Goal: Check status

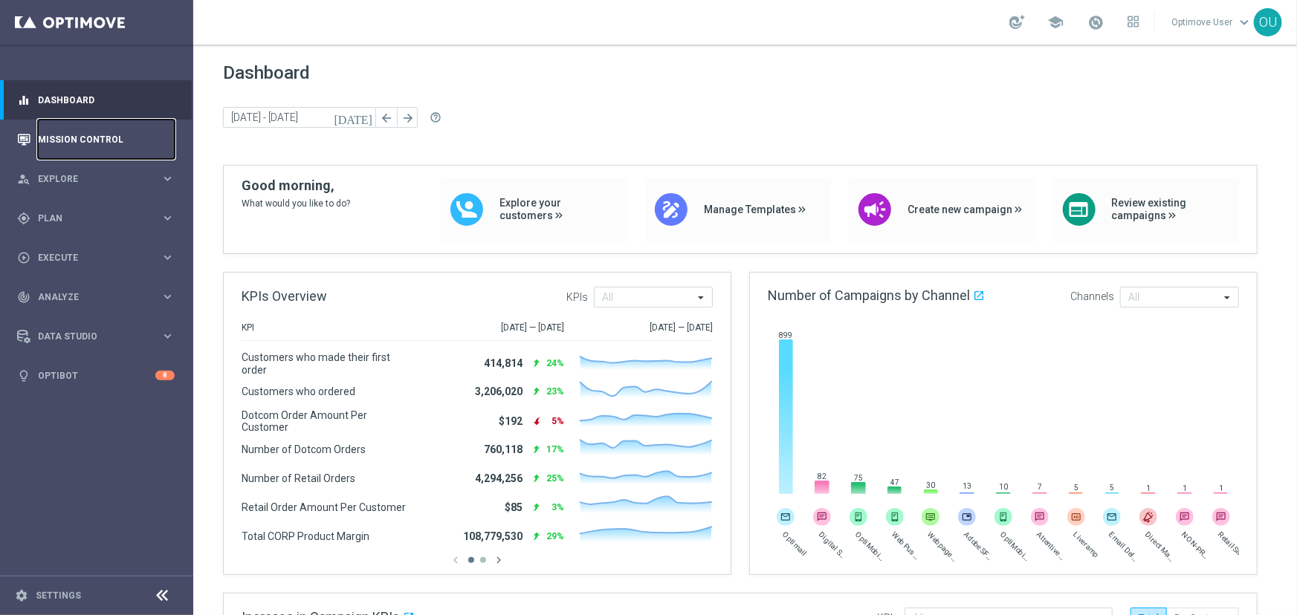
click at [115, 129] on link "Mission Control" at bounding box center [106, 139] width 137 height 39
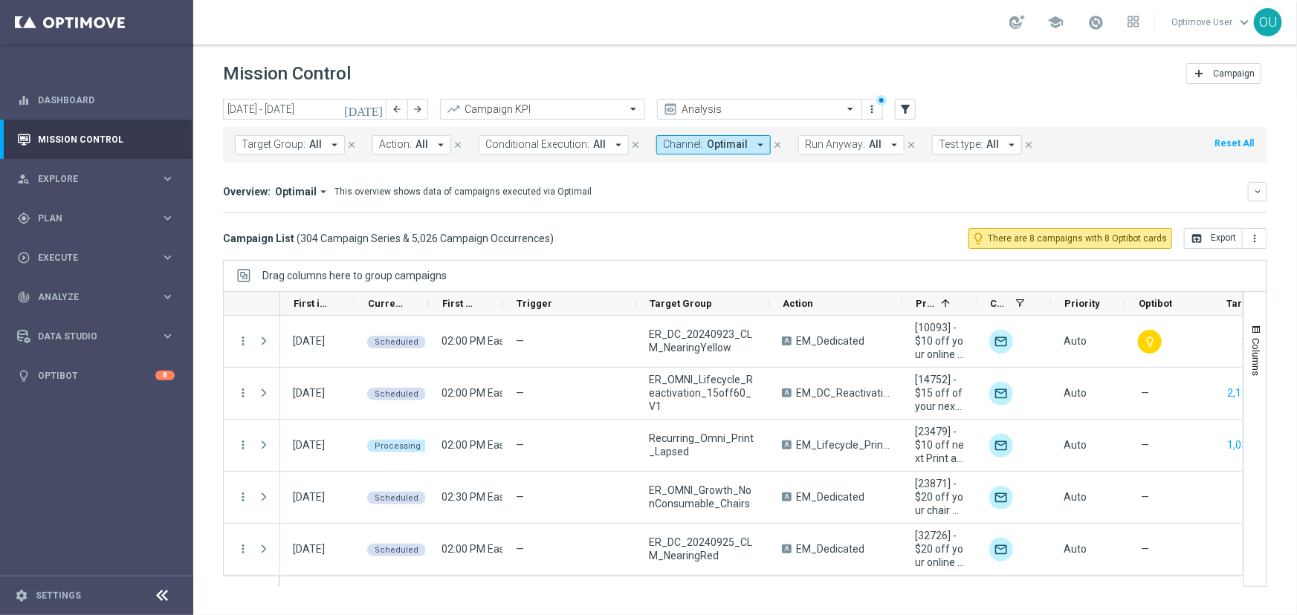
click at [683, 143] on span "Channel:" at bounding box center [683, 144] width 40 height 13
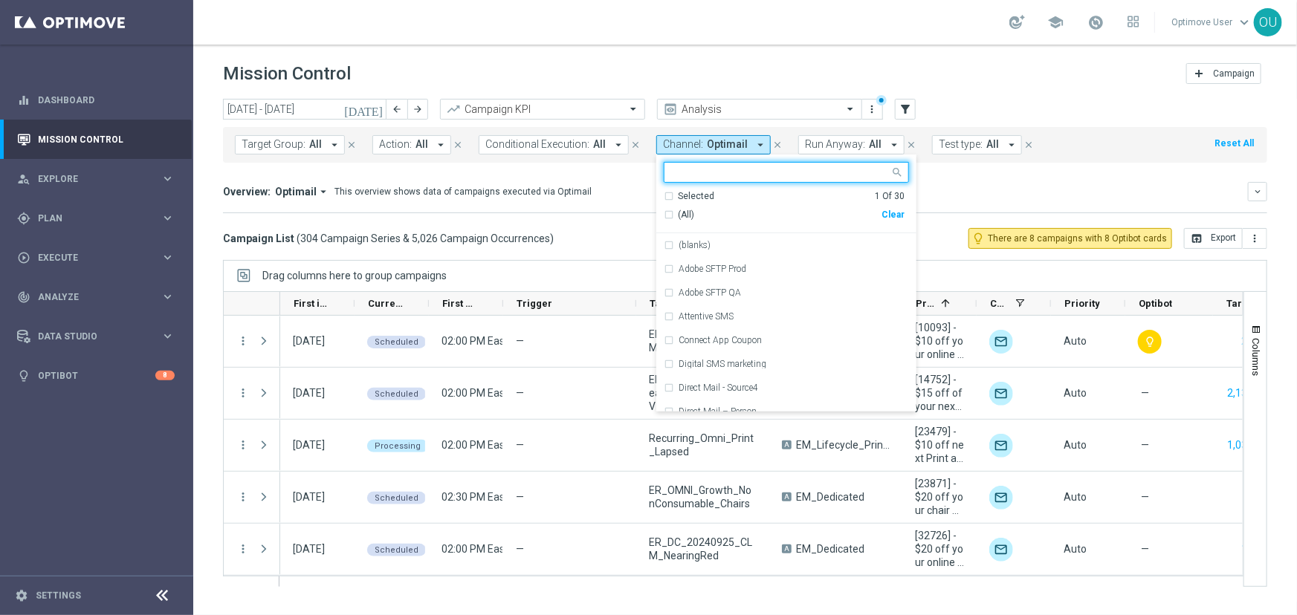
click at [664, 214] on div "(All)" at bounding box center [773, 215] width 218 height 13
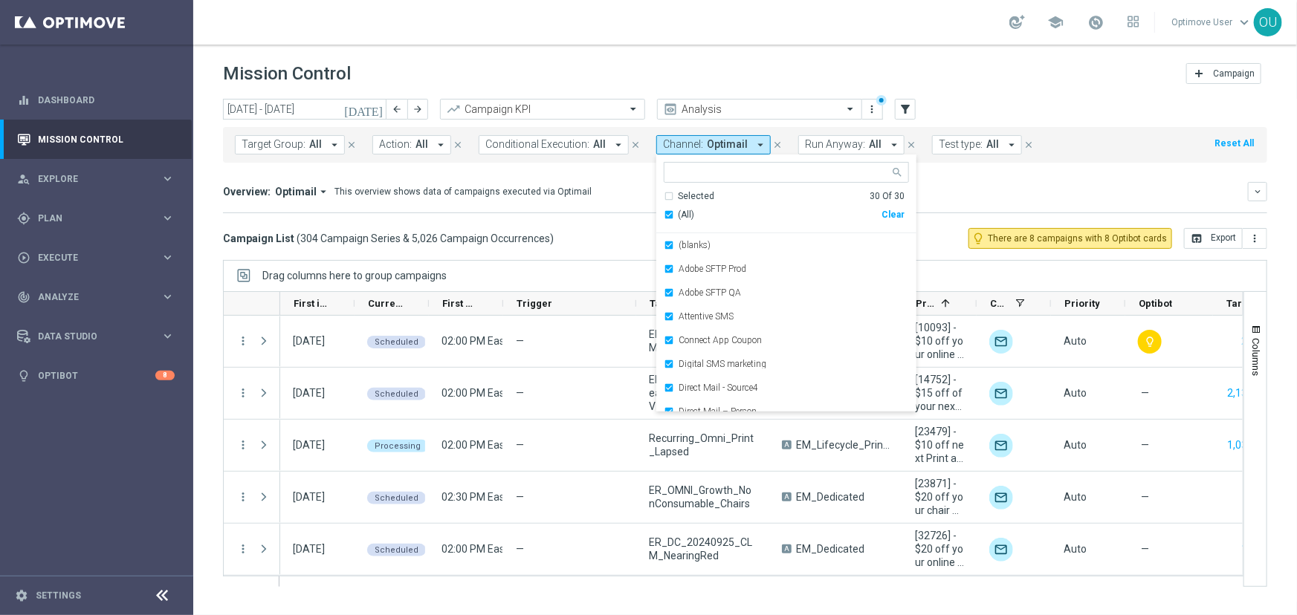
click at [974, 204] on div "Overview: Optimail arrow_drop_down This overview shows data of campaigns execut…" at bounding box center [745, 197] width 1044 height 31
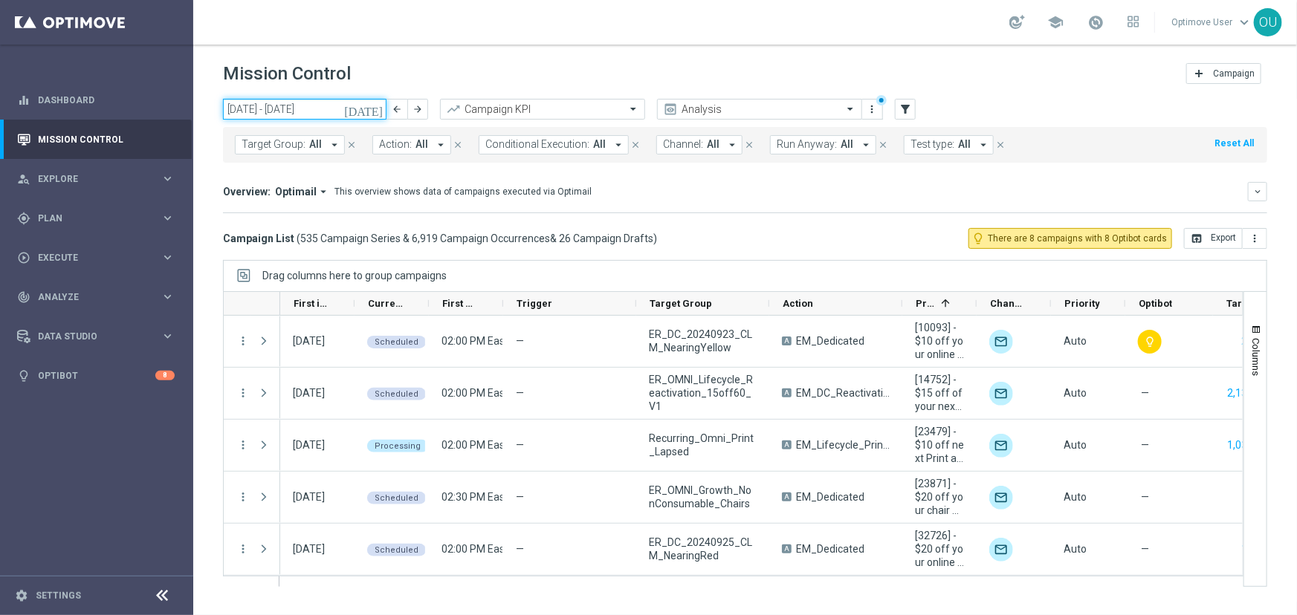
drag, startPoint x: 300, startPoint y: 106, endPoint x: 308, endPoint y: 112, distance: 9.5
click at [300, 106] on input "01 Sep 2025 - 30 Sep 2025" at bounding box center [304, 109] width 163 height 21
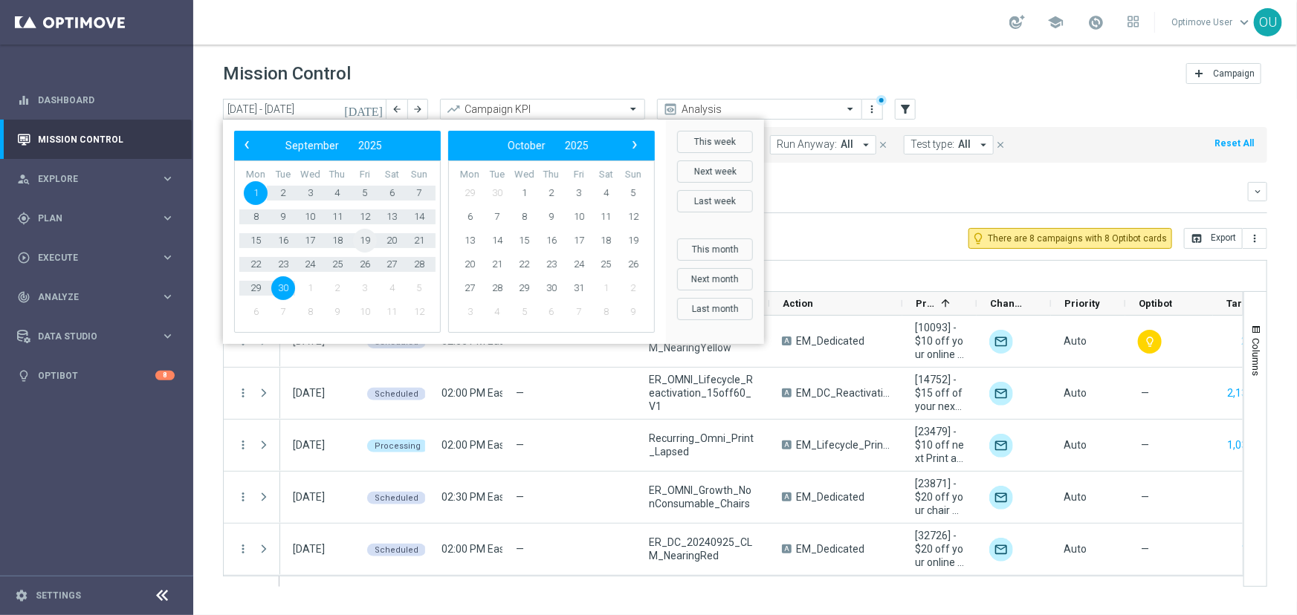
click at [369, 233] on span "19" at bounding box center [365, 241] width 24 height 24
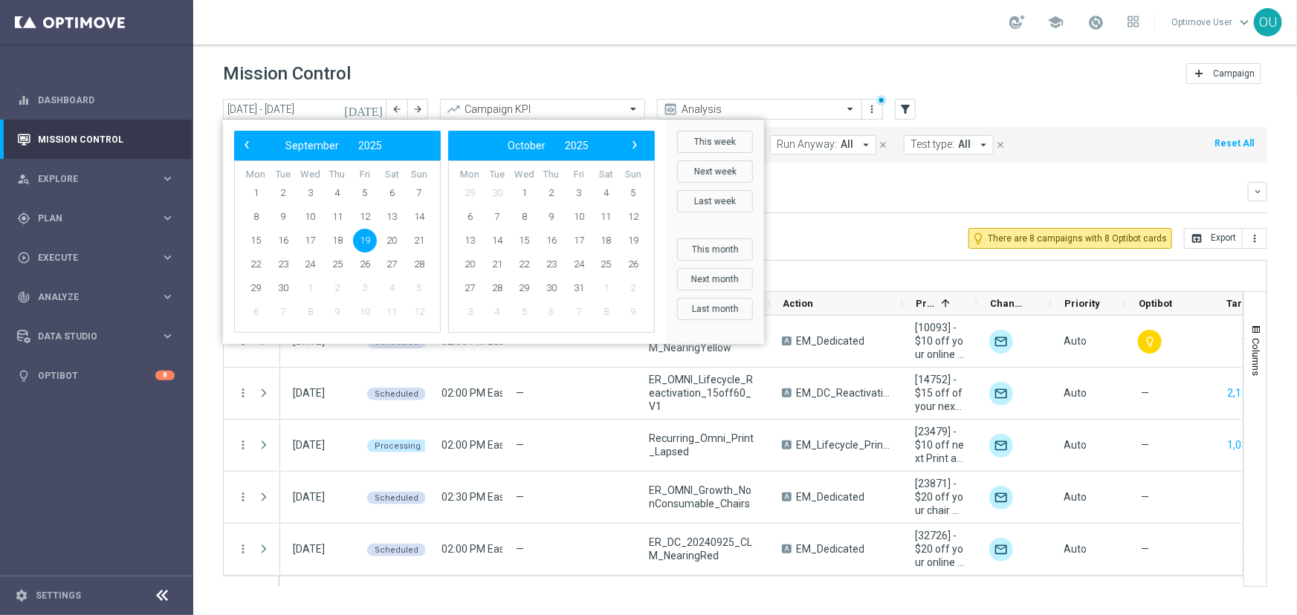
click at [369, 232] on span "19" at bounding box center [365, 241] width 24 height 24
type input "[DATE] - [DATE]"
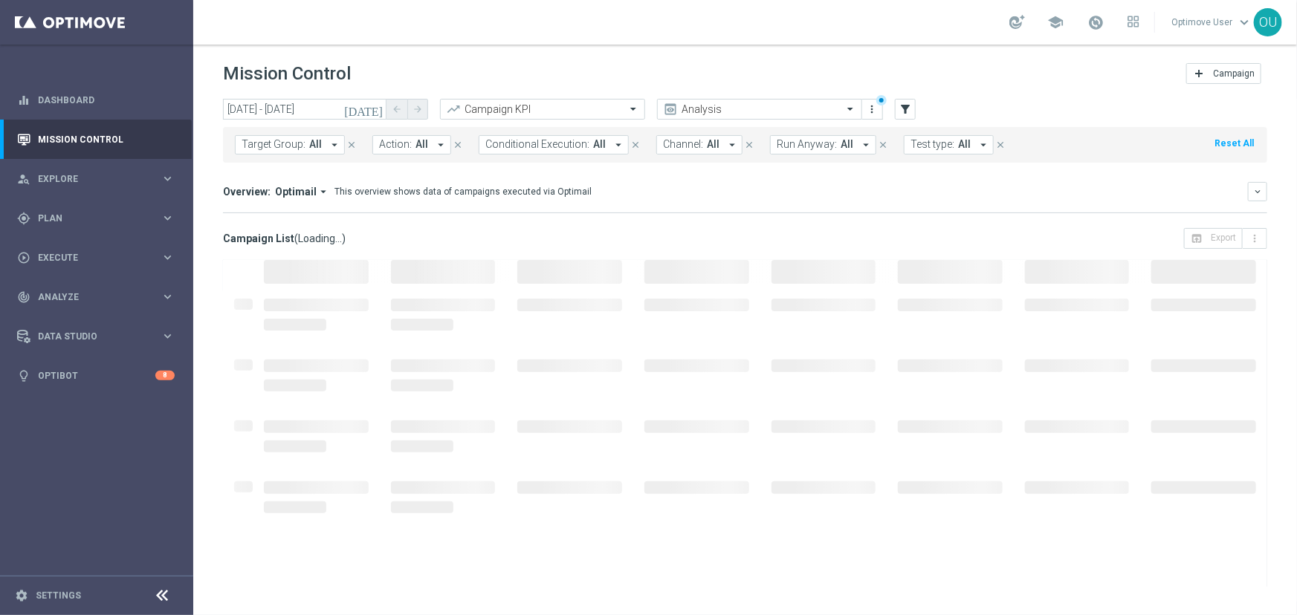
click at [369, 232] on div "Campaign List ( Loading... ) open_in_browser Export more_vert" at bounding box center [745, 238] width 1044 height 21
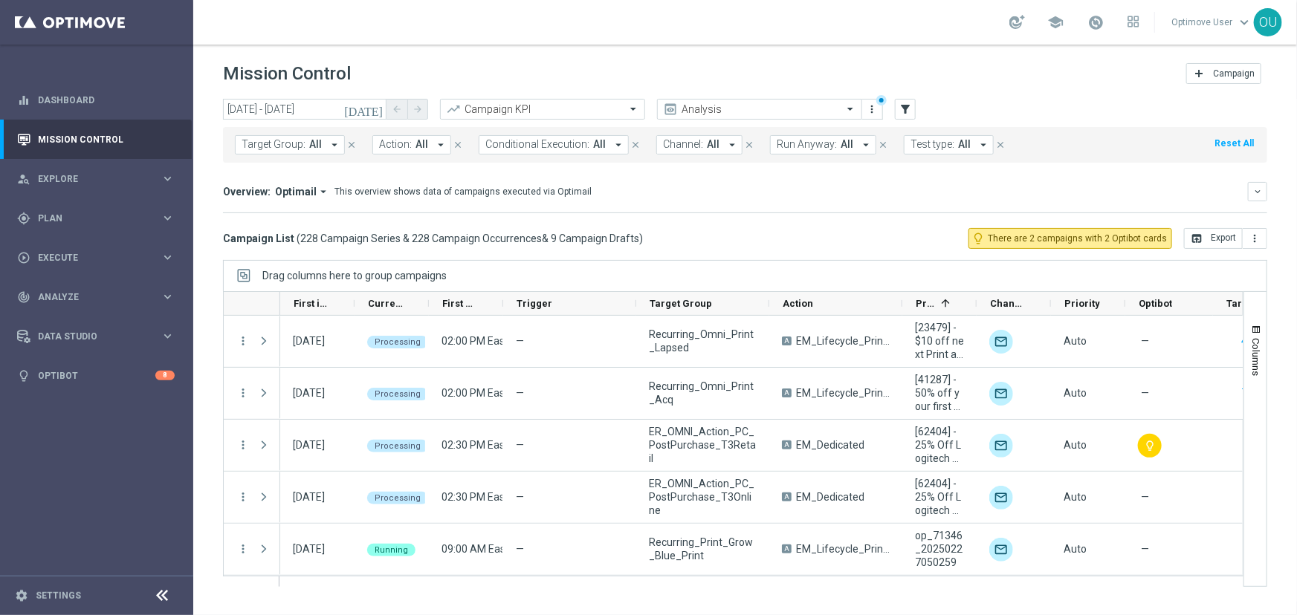
click at [1020, 97] on header "Mission Control add Campaign" at bounding box center [745, 72] width 1104 height 54
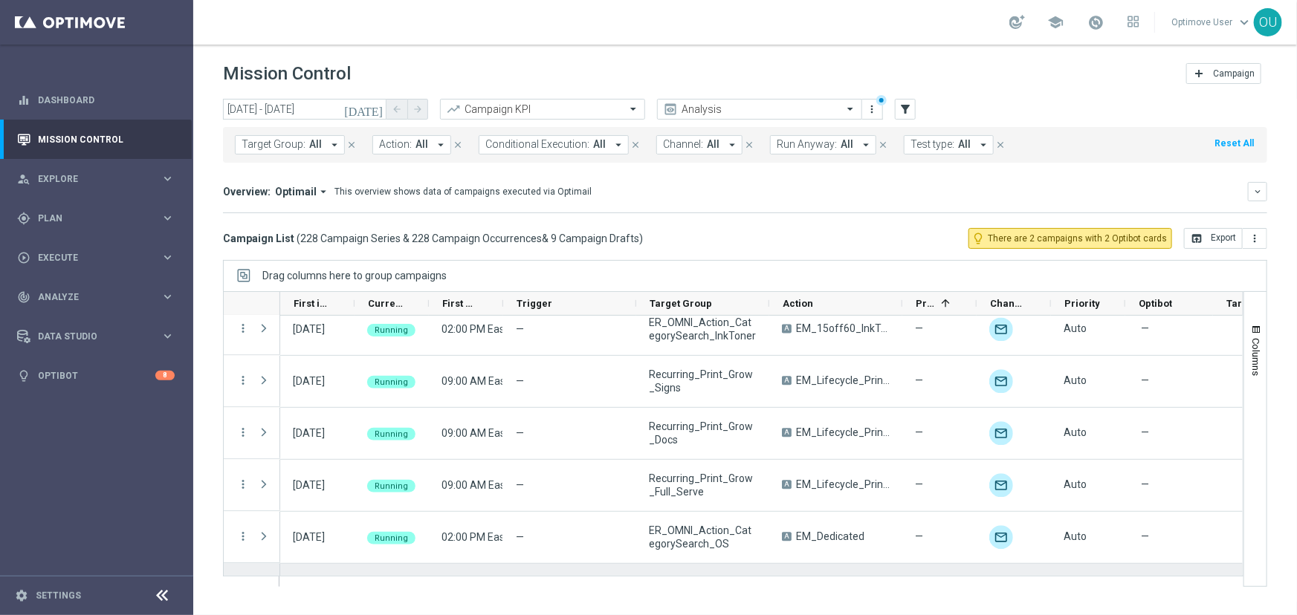
scroll to position [7499, 0]
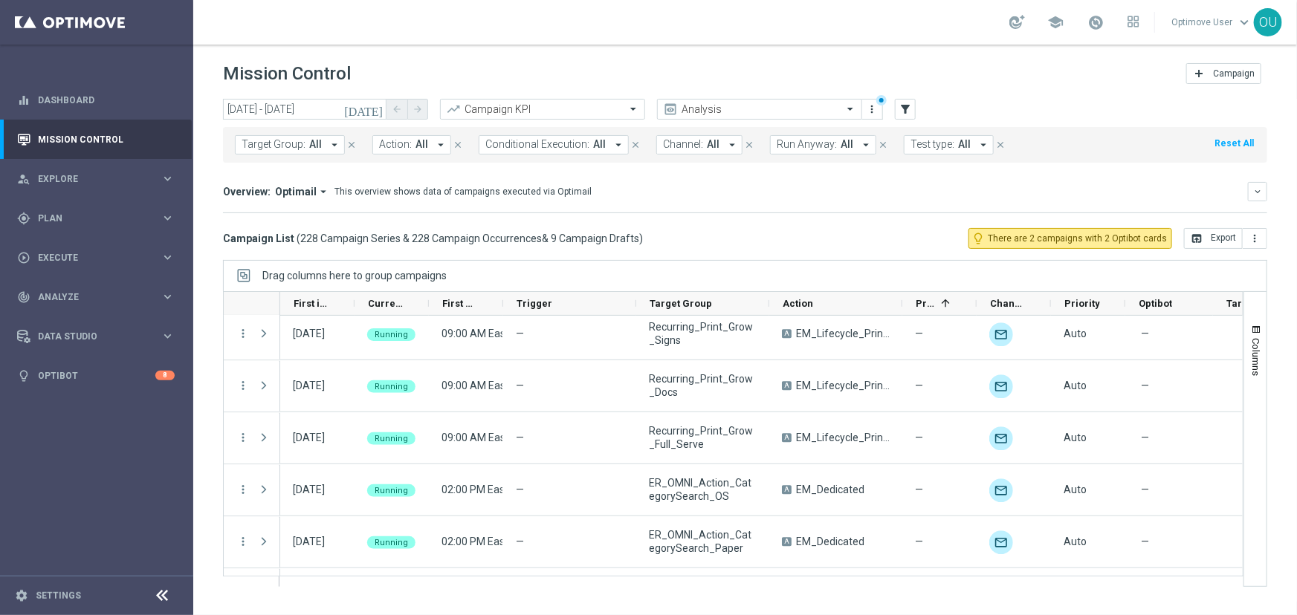
click at [810, 214] on mini-dashboard "Overview: Optimail arrow_drop_down This overview shows data of campaigns execut…" at bounding box center [745, 195] width 1044 height 65
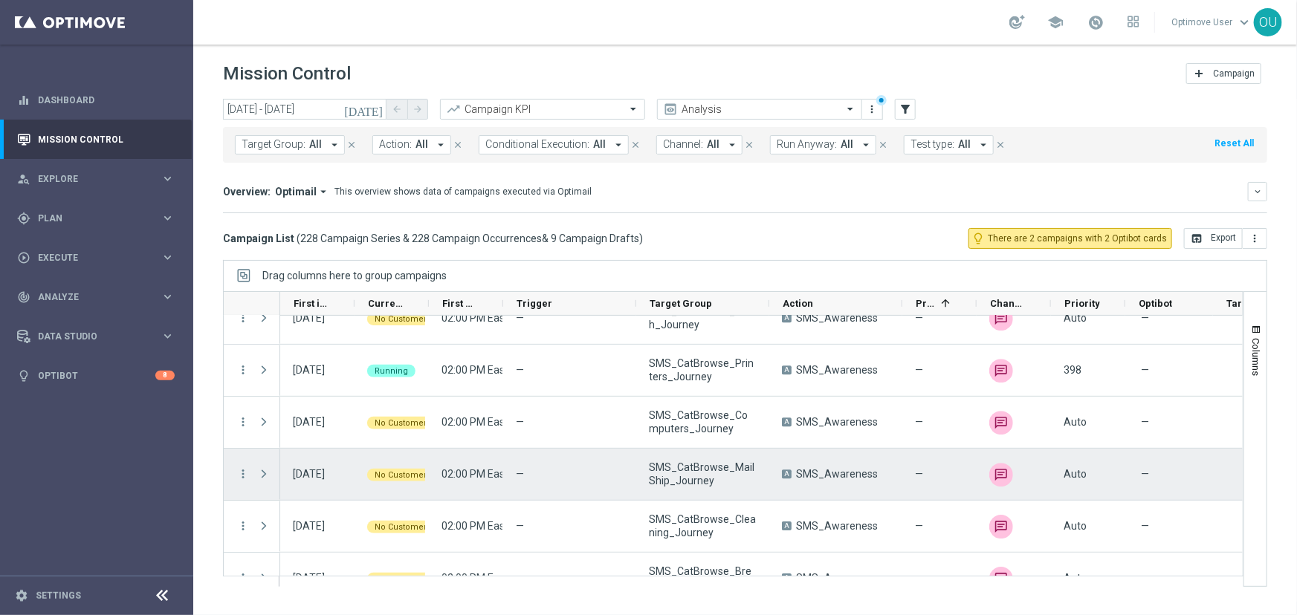
scroll to position [8175, 0]
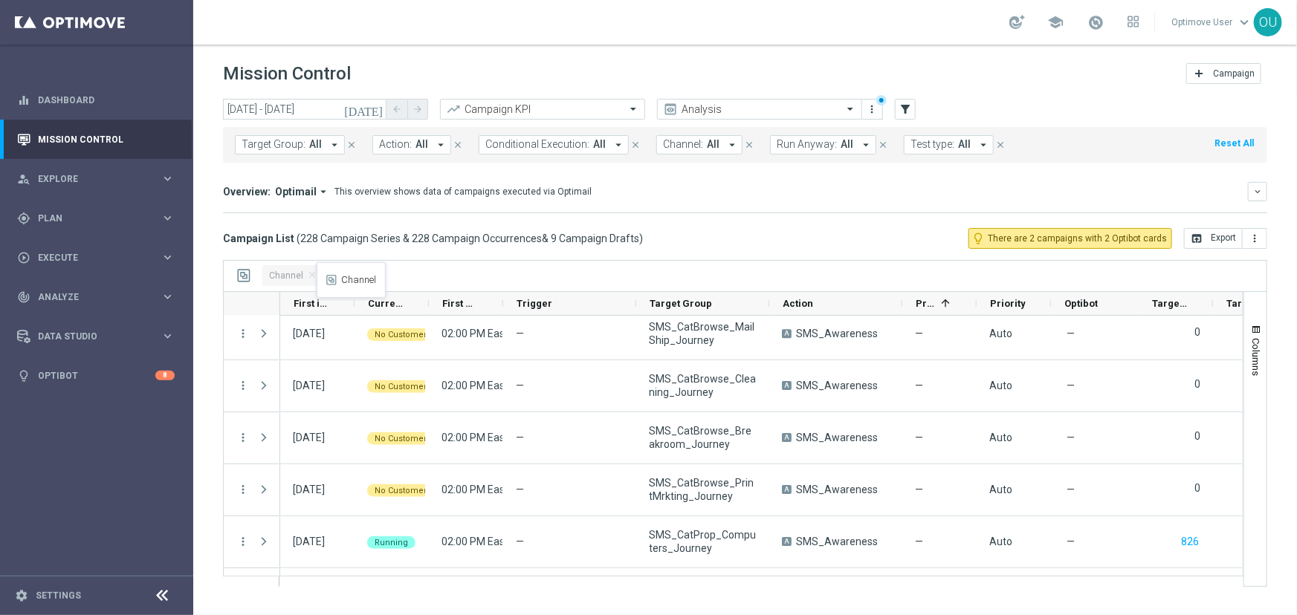
drag, startPoint x: 992, startPoint y: 305, endPoint x: 324, endPoint y: 271, distance: 669.0
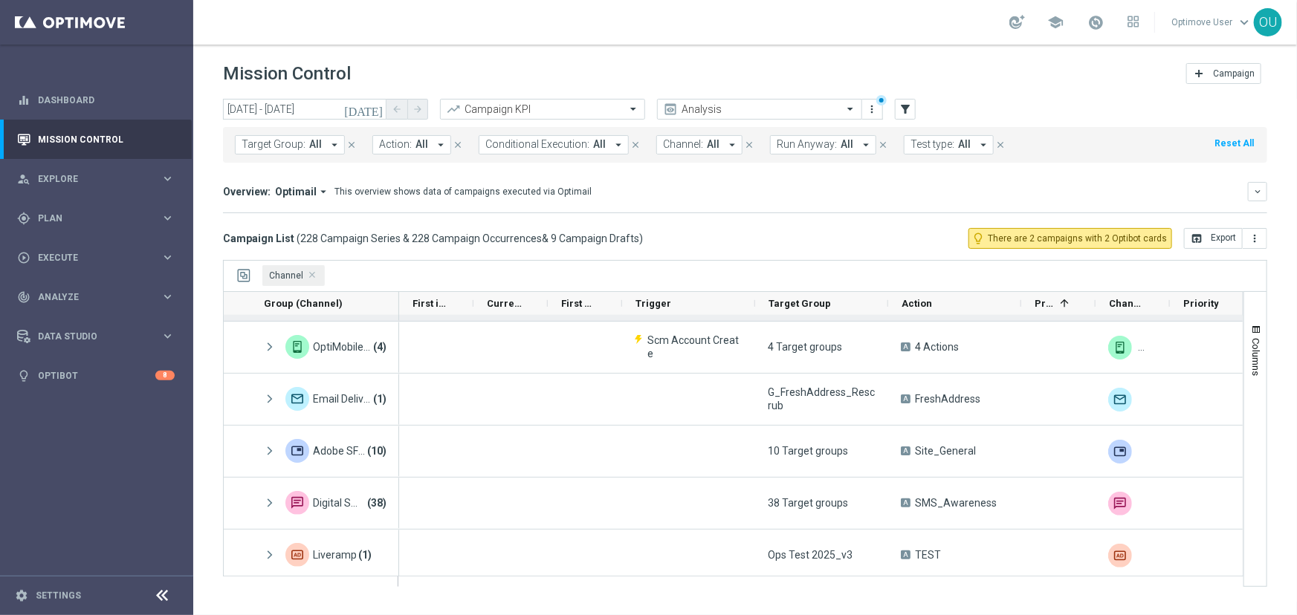
scroll to position [259, 0]
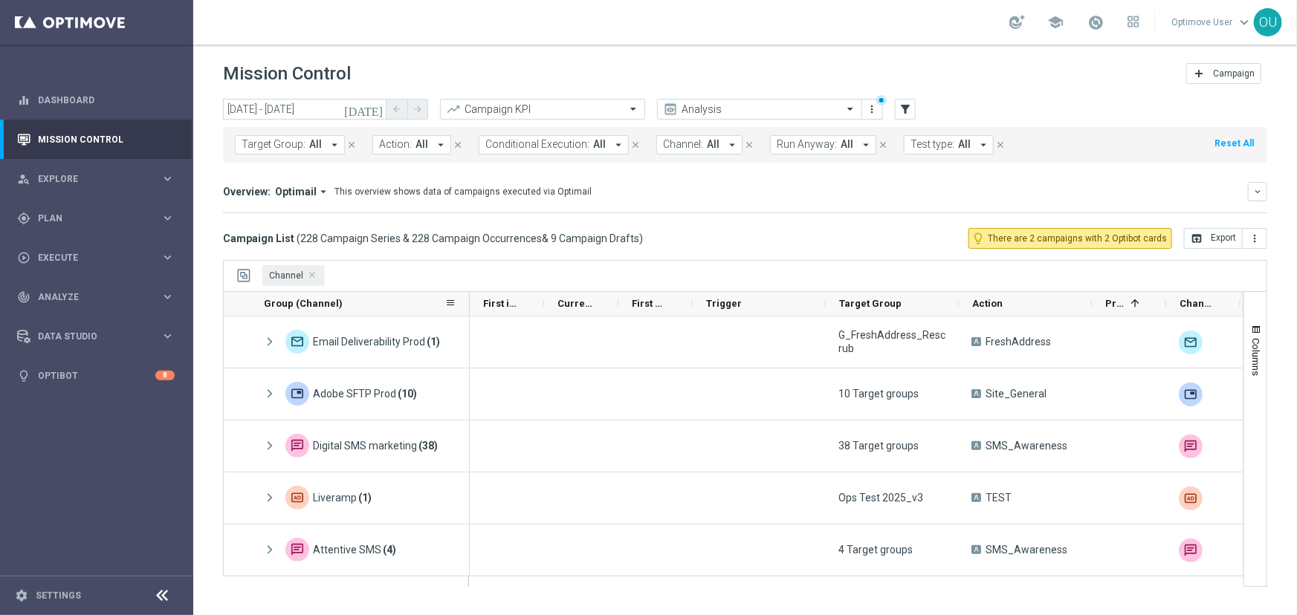
drag, startPoint x: 397, startPoint y: 300, endPoint x: 467, endPoint y: 312, distance: 71.6
click at [467, 312] on div at bounding box center [470, 303] width 6 height 23
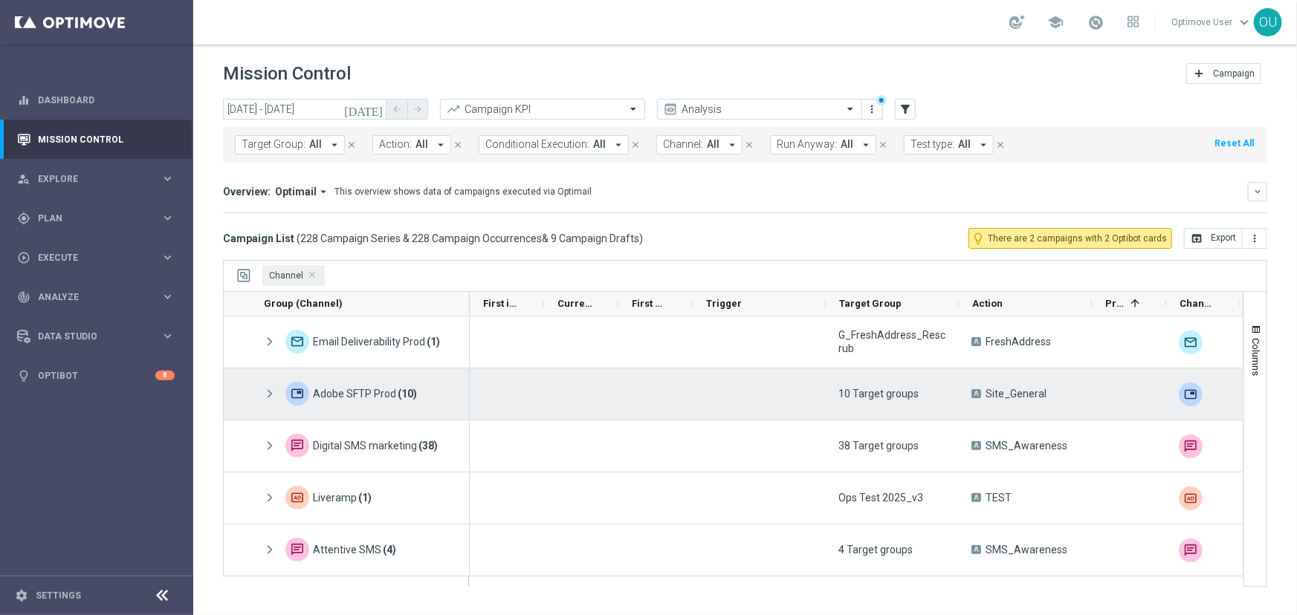
click at [268, 389] on span at bounding box center [269, 394] width 13 height 13
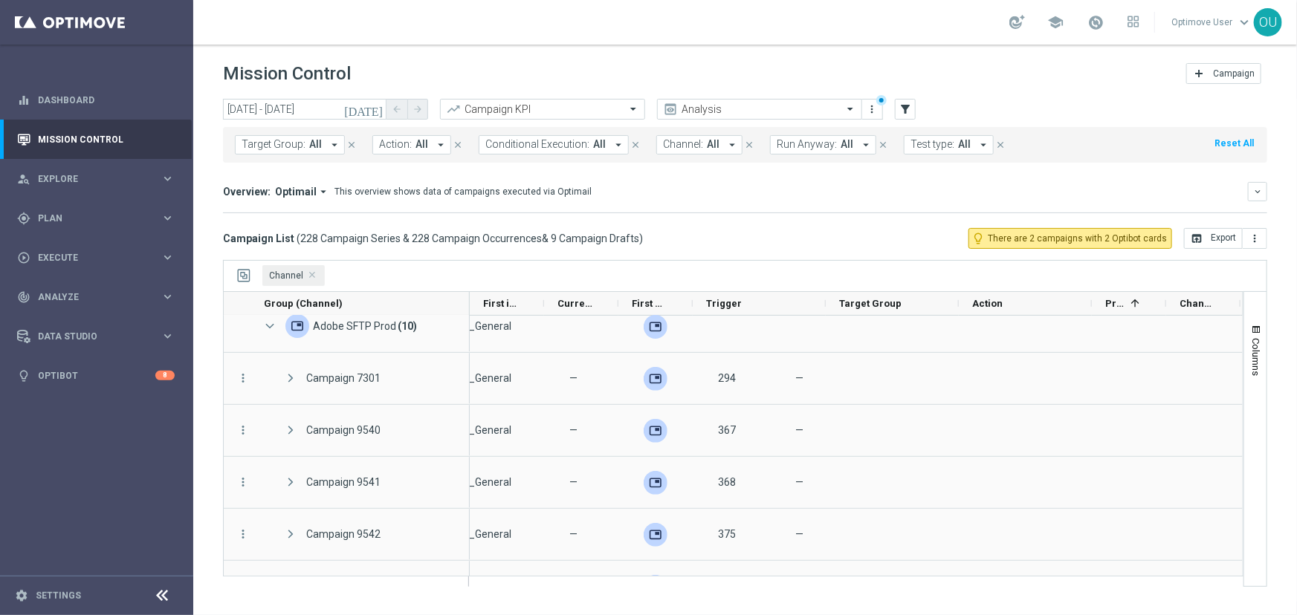
scroll to position [0, 0]
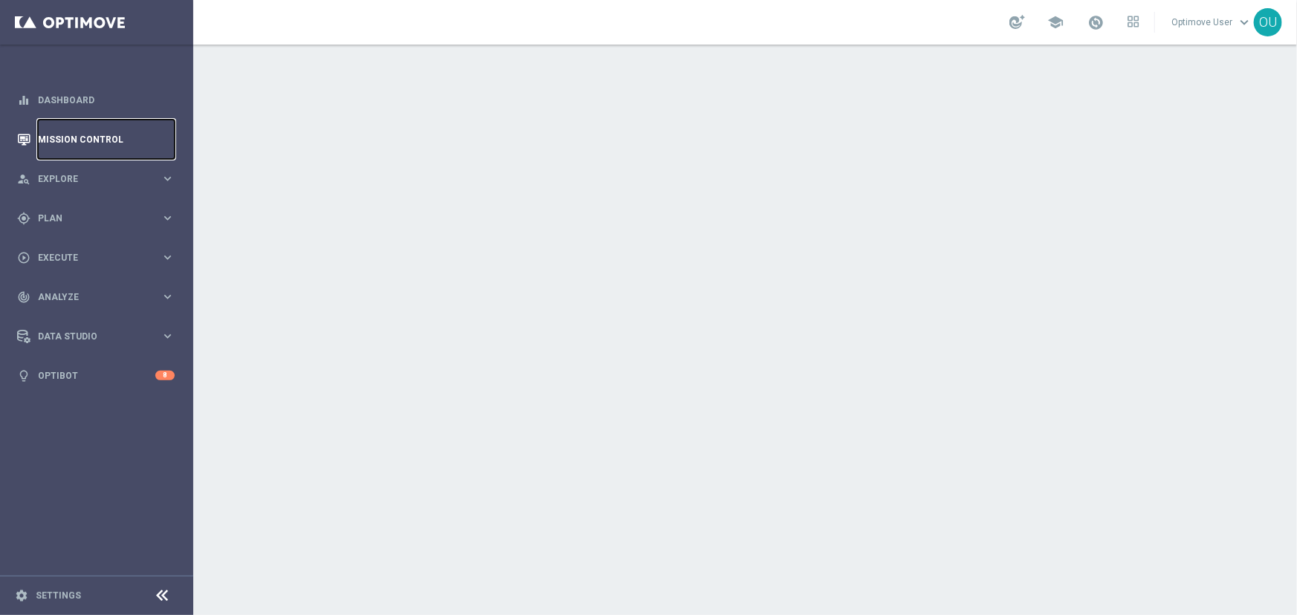
click at [103, 145] on link "Mission Control" at bounding box center [106, 139] width 137 height 39
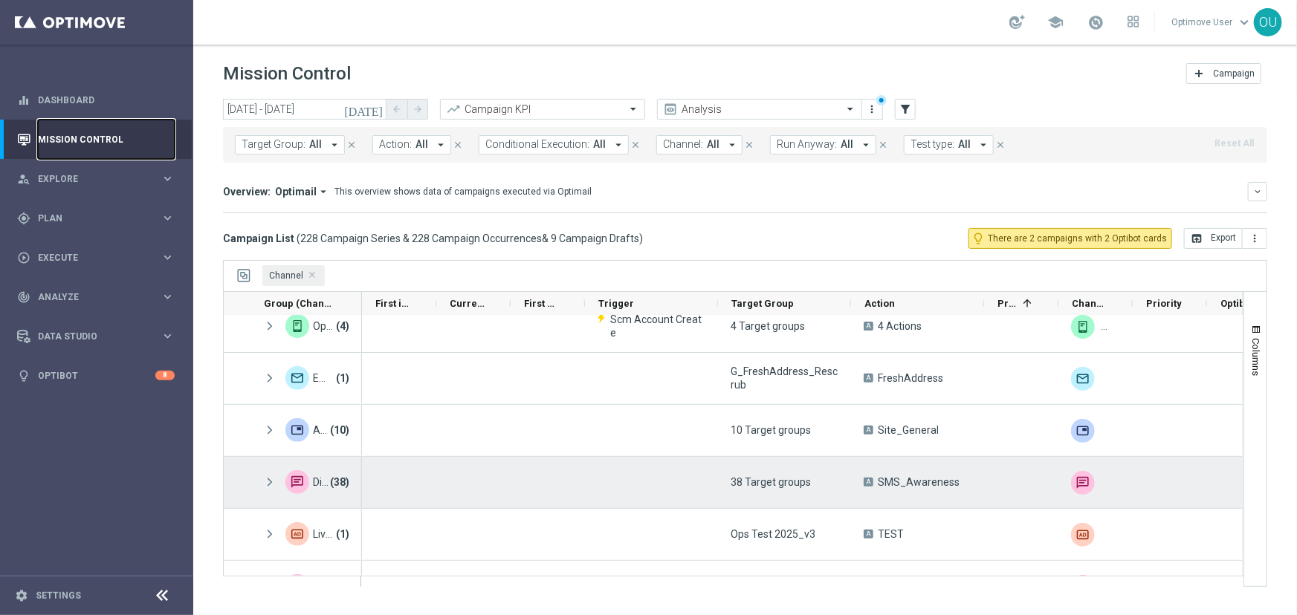
scroll to position [259, 0]
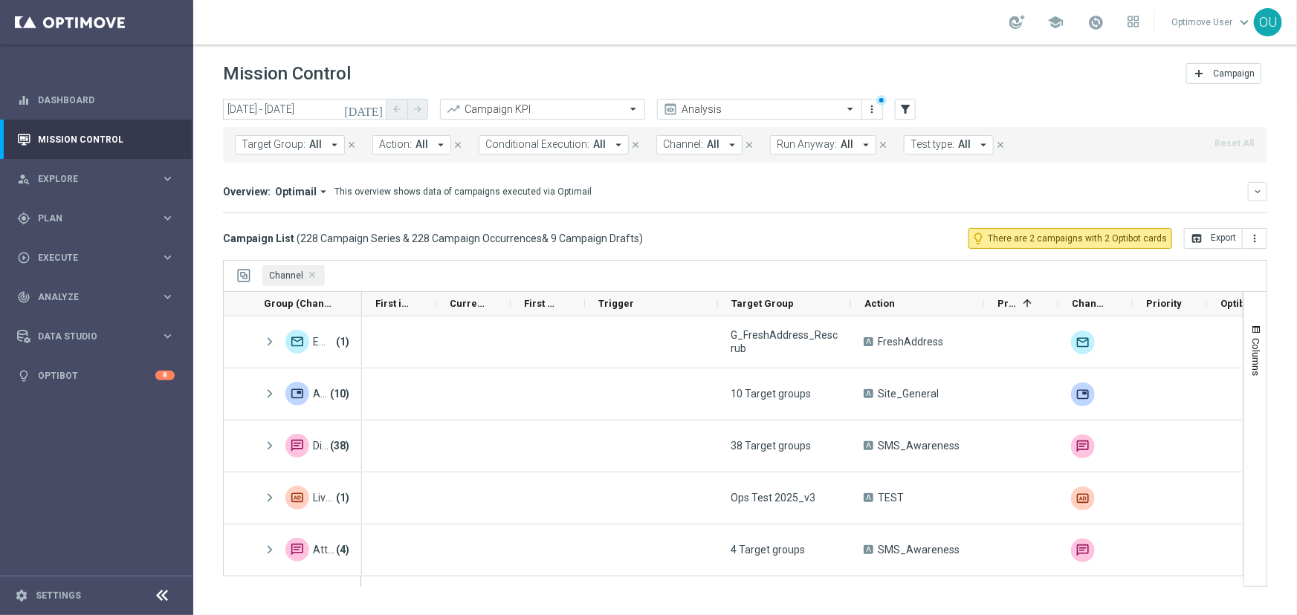
click at [691, 147] on span "Channel:" at bounding box center [683, 144] width 40 height 13
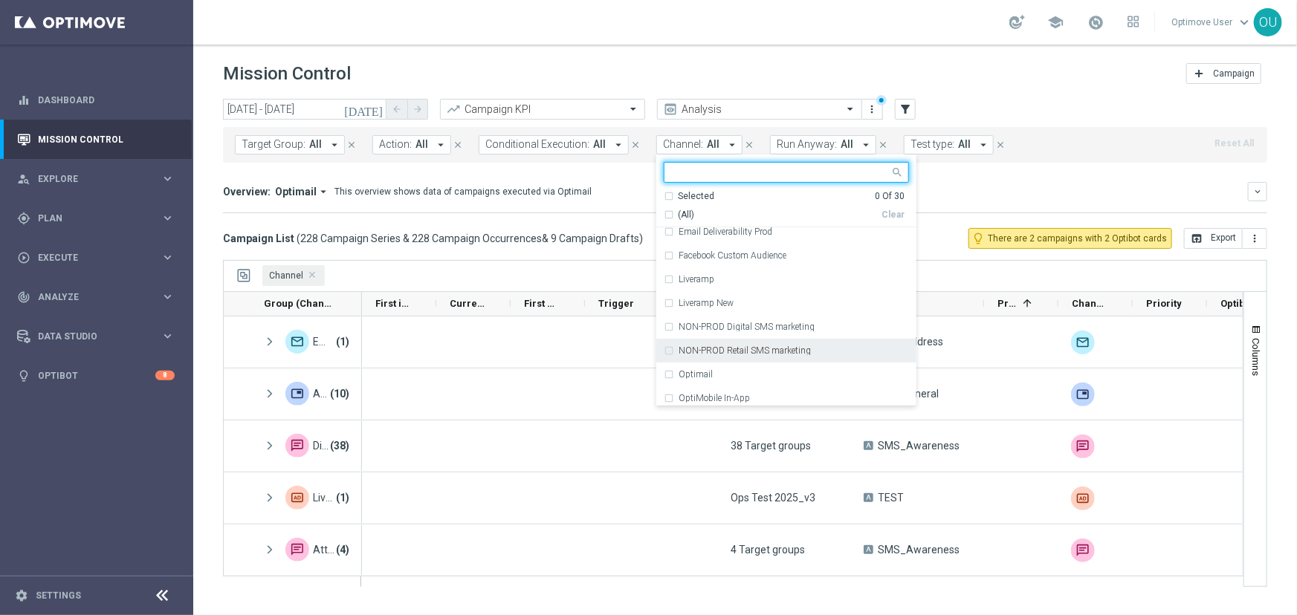
scroll to position [270, 0]
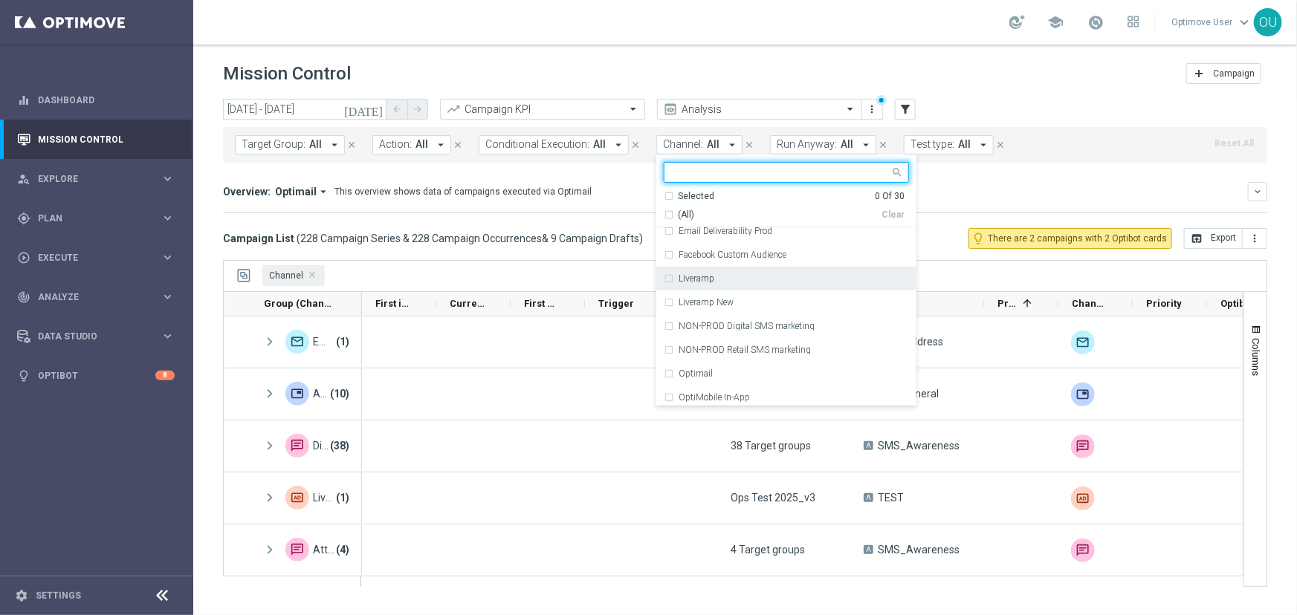
click at [751, 281] on div "Liveramp" at bounding box center [794, 278] width 230 height 9
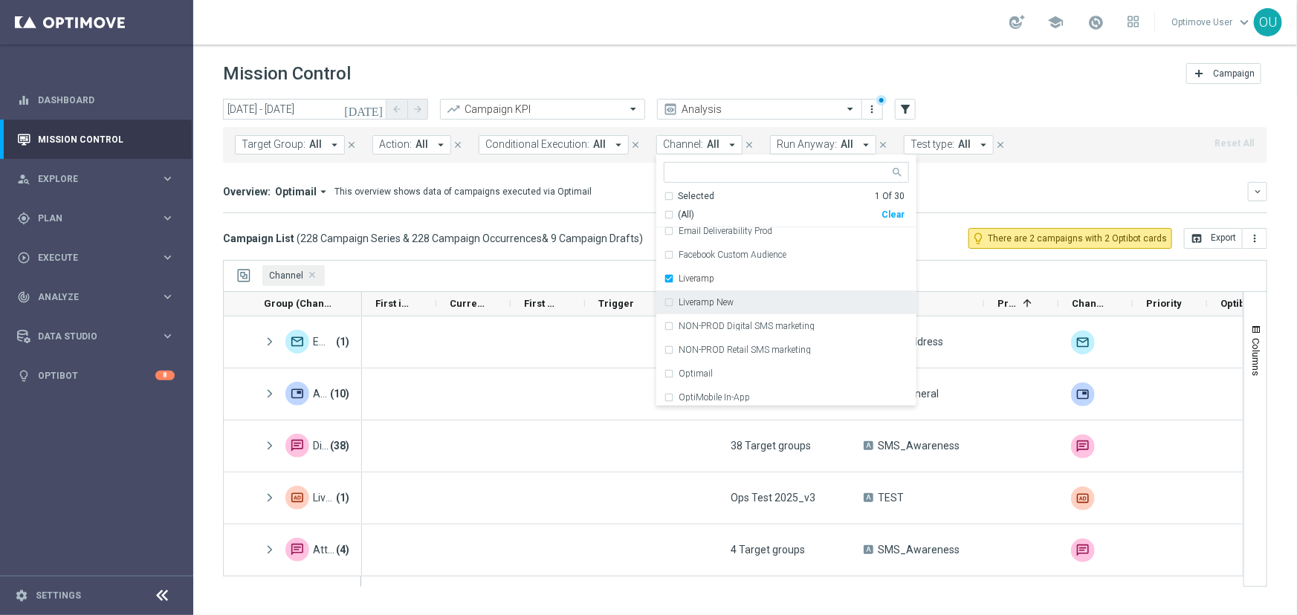
click at [755, 300] on div "Liveramp New" at bounding box center [794, 302] width 230 height 9
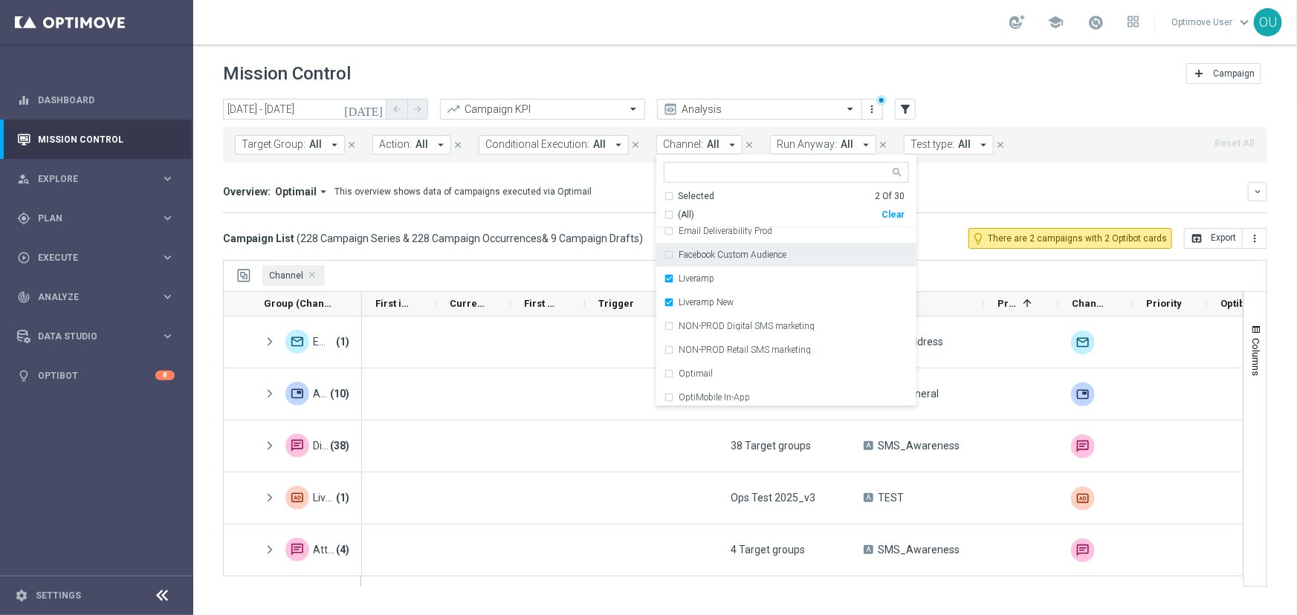
click at [951, 193] on div "Overview: Optimail arrow_drop_down This overview shows data of campaigns execut…" at bounding box center [735, 191] width 1025 height 13
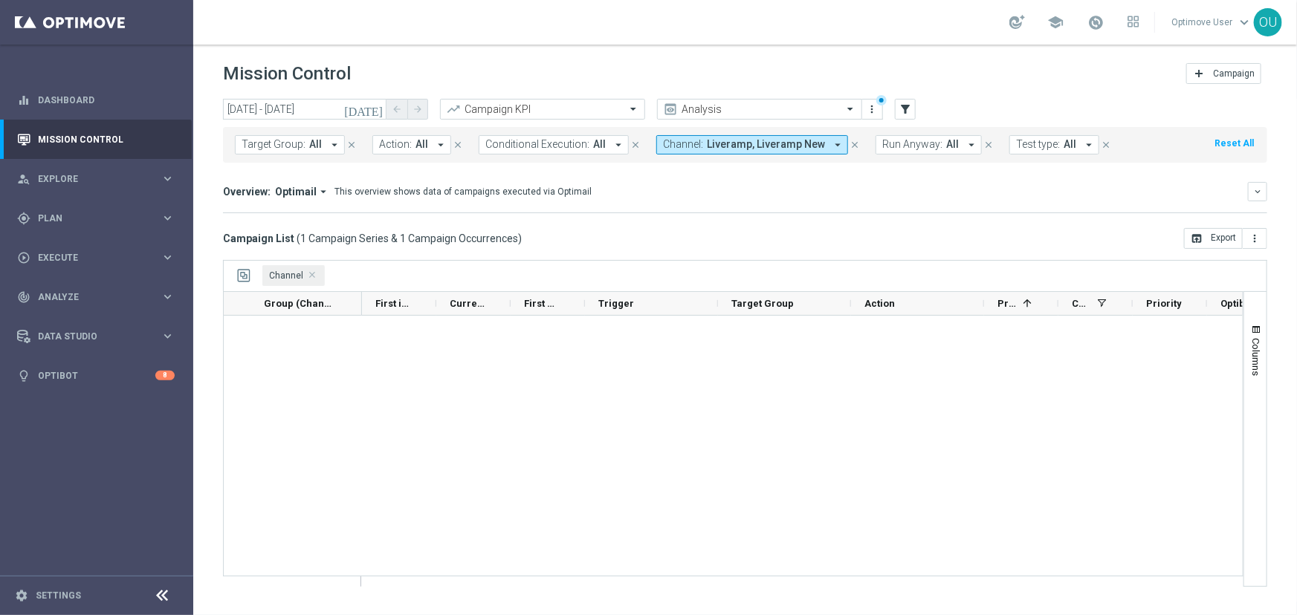
scroll to position [0, 0]
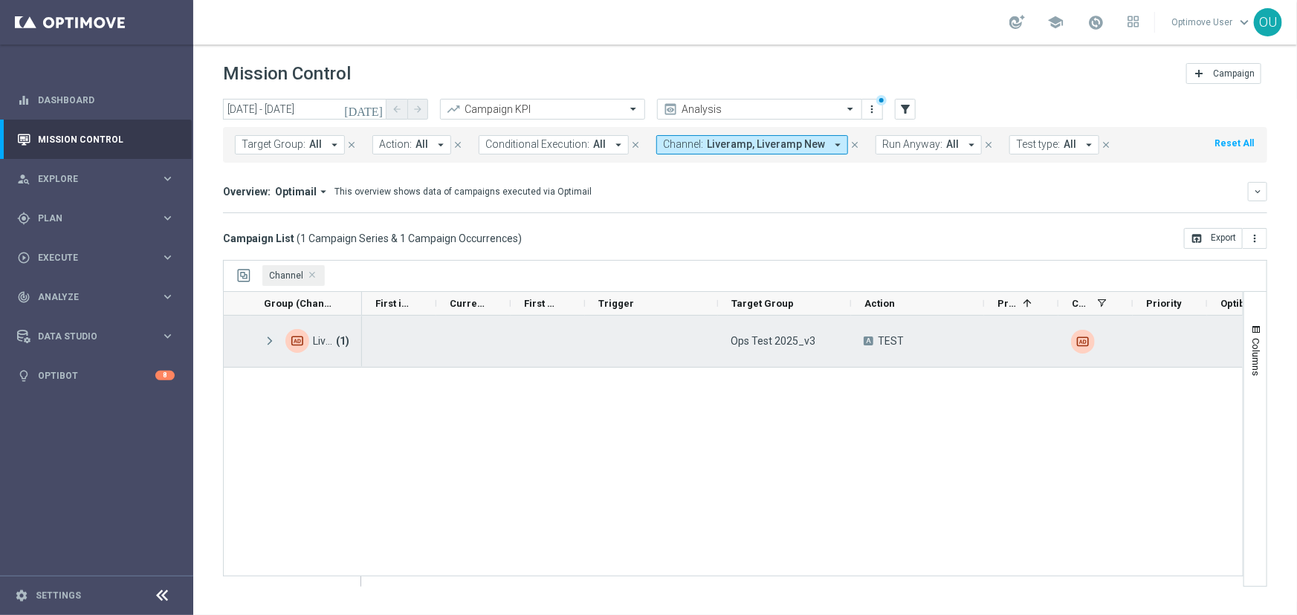
click at [271, 335] on span at bounding box center [269, 341] width 13 height 13
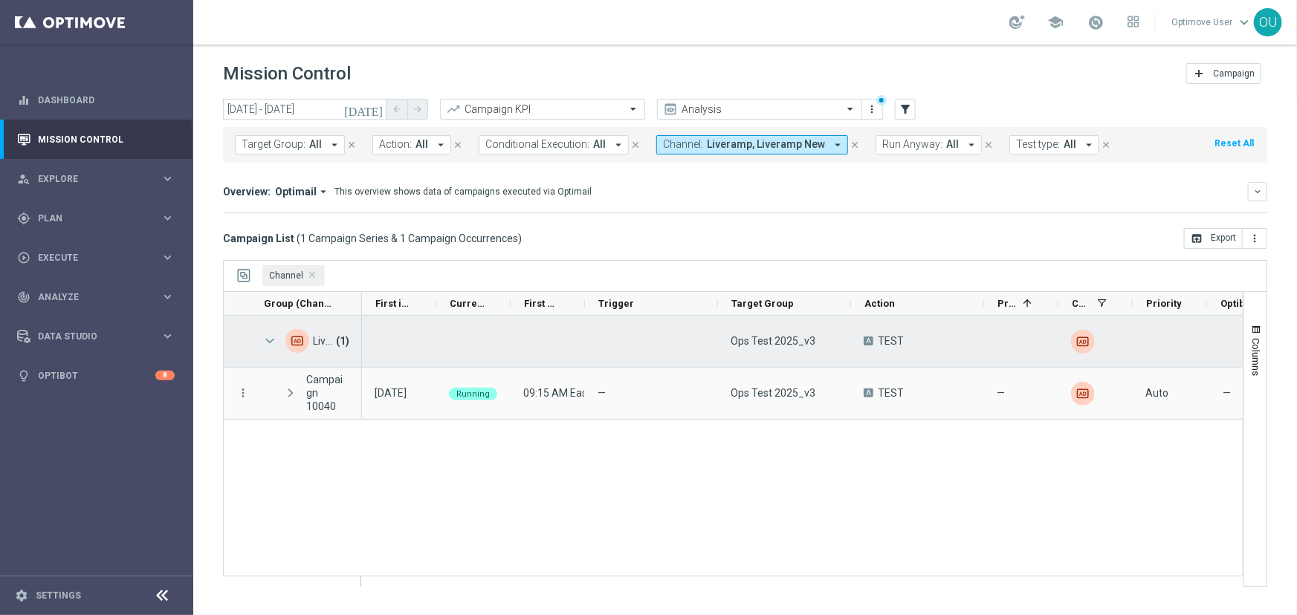
click at [270, 336] on span at bounding box center [269, 341] width 13 height 13
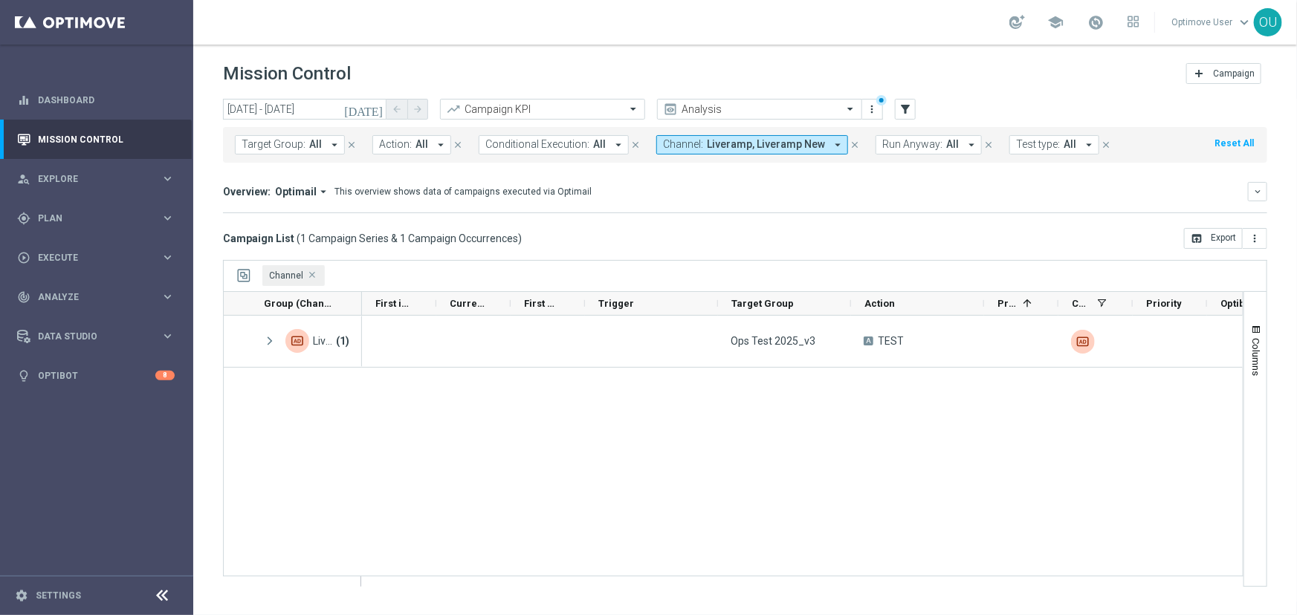
click at [313, 276] on span "Channel Press DELETE to remove" at bounding box center [312, 275] width 7 height 7
